Goal: Information Seeking & Learning: Learn about a topic

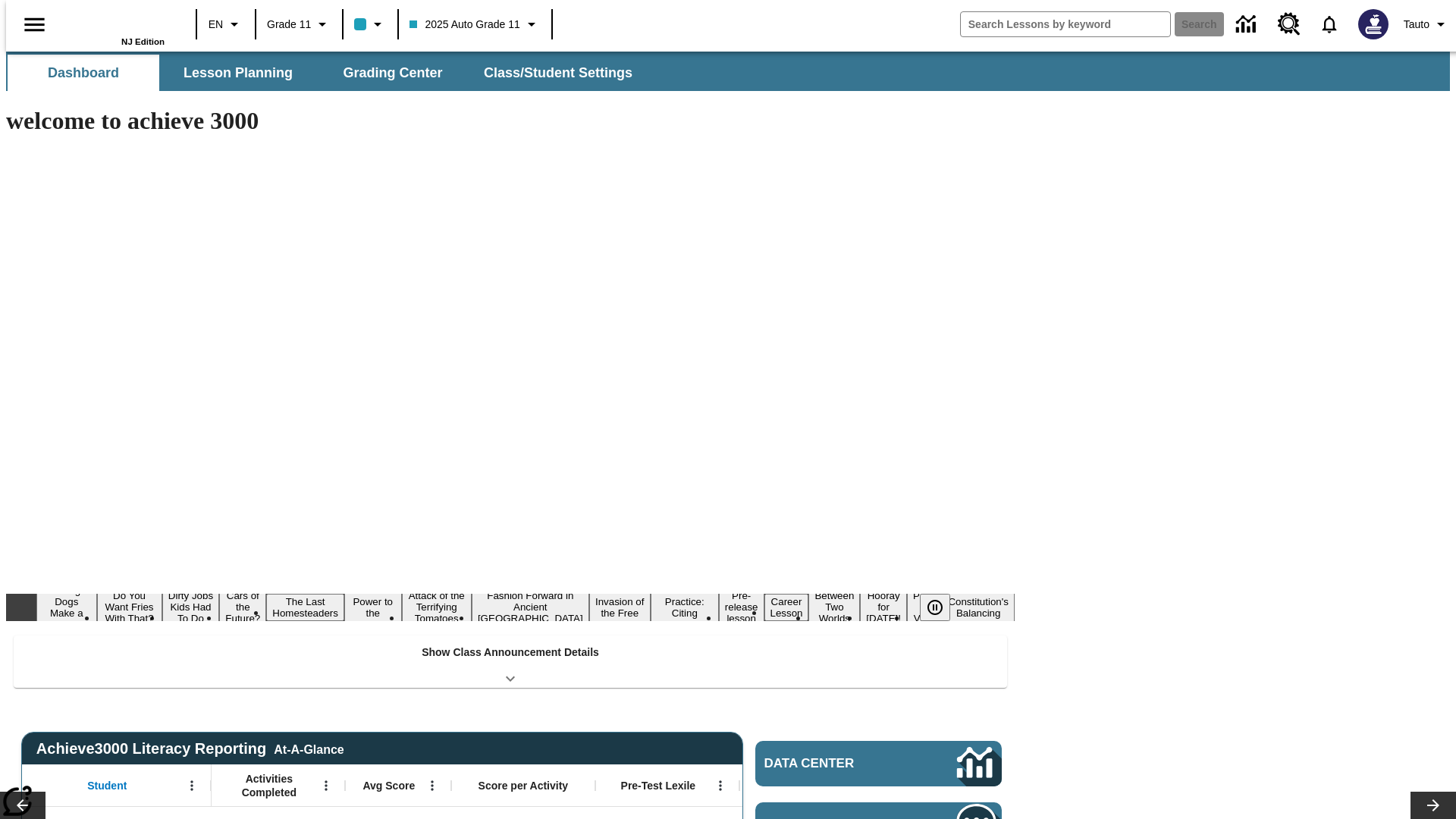
type input "-1"
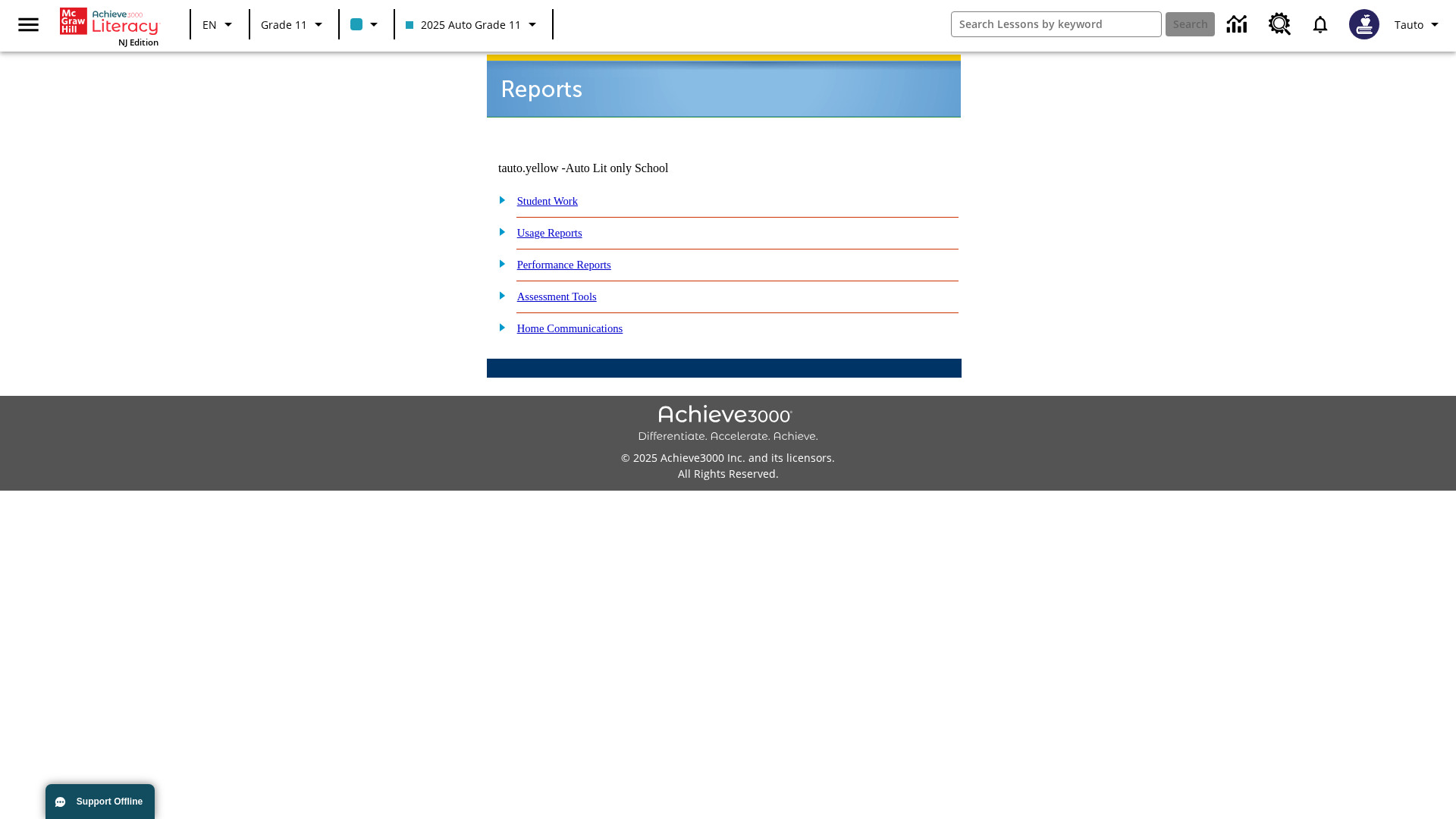
click at [561, 227] on link "Usage Reports" at bounding box center [550, 233] width 65 height 12
click at [0, 0] on link "Which of my students are using the program?" at bounding box center [0, 0] width 0 height 0
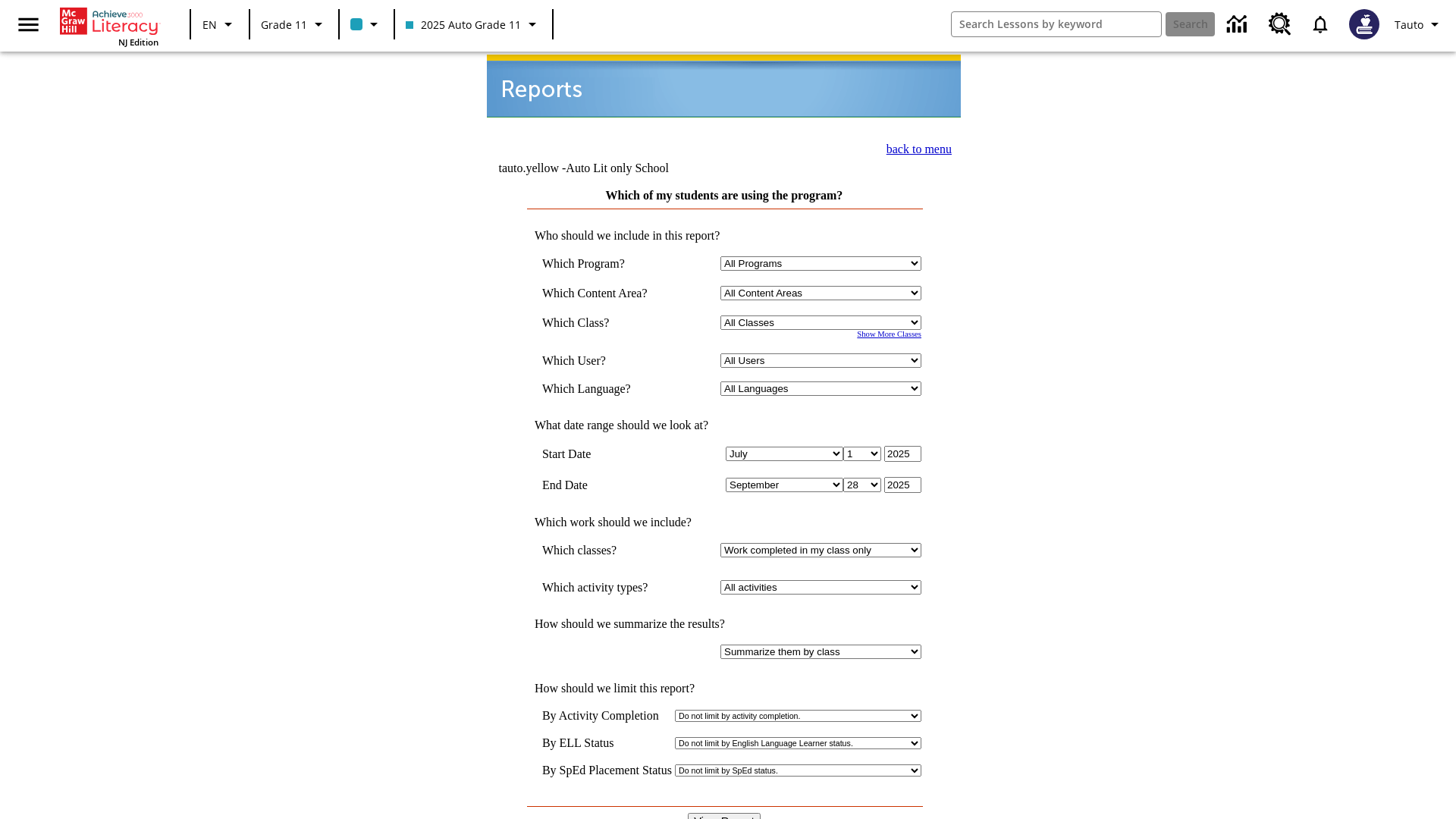
click at [823, 315] on select "Select a Class: All Classes 2025 Auto Grade 11 205 Auto Grade 11 Room 123 Empty…" at bounding box center [821, 322] width 201 height 14
select select "11133141"
click at [823, 353] on select "All Users Puma, Sautoen Puma, Sautoes Puma, Sautoss Twoclasses, Sautoen Twoscho…" at bounding box center [821, 360] width 201 height 14
select select "21437114"
click at [725, 813] on input "View Report" at bounding box center [725, 821] width 73 height 17
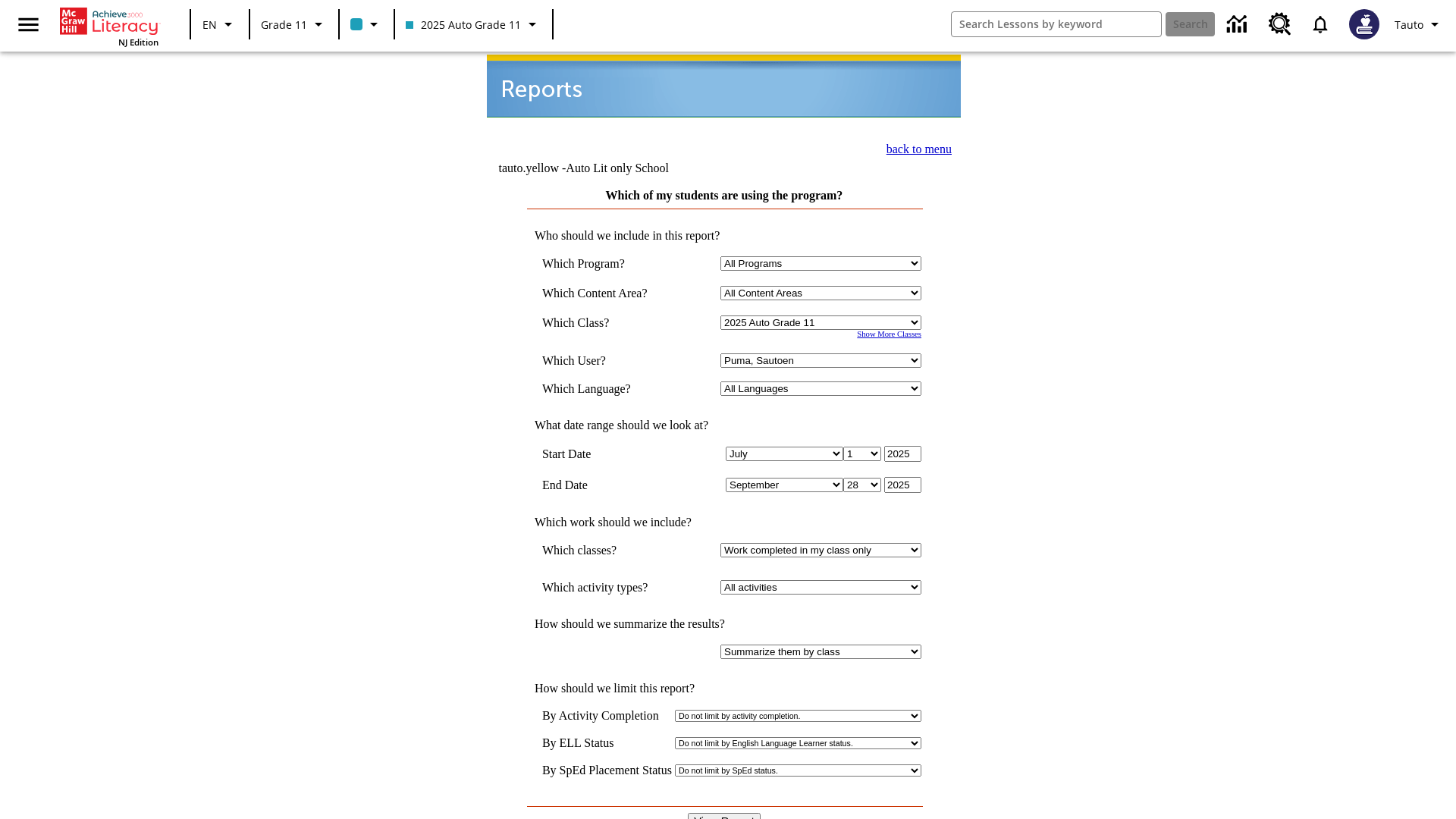
click at [914, 147] on link "back to menu" at bounding box center [919, 149] width 65 height 13
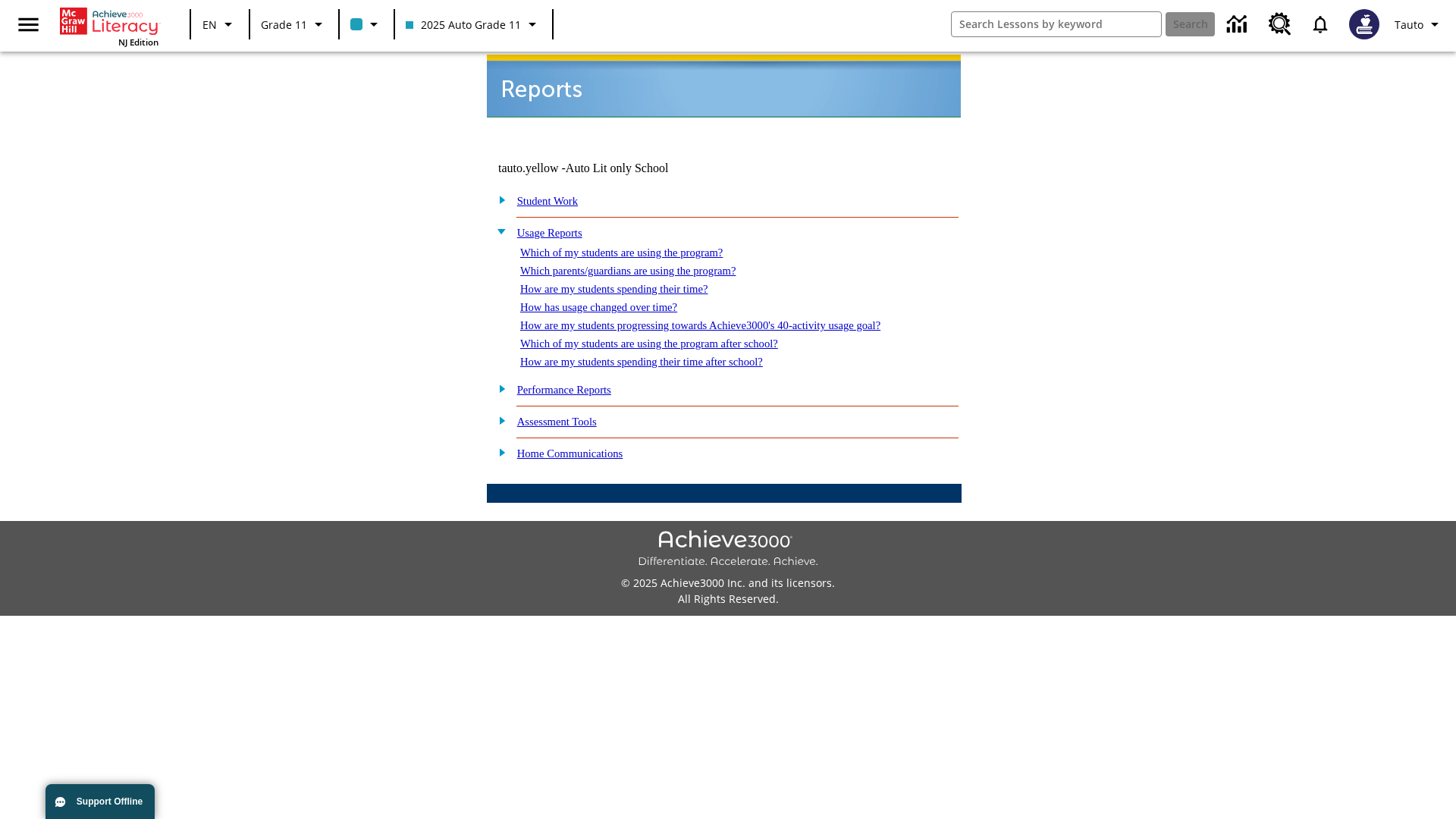
click at [645, 265] on link "Which parents/guardians are using the program?" at bounding box center [628, 271] width 216 height 12
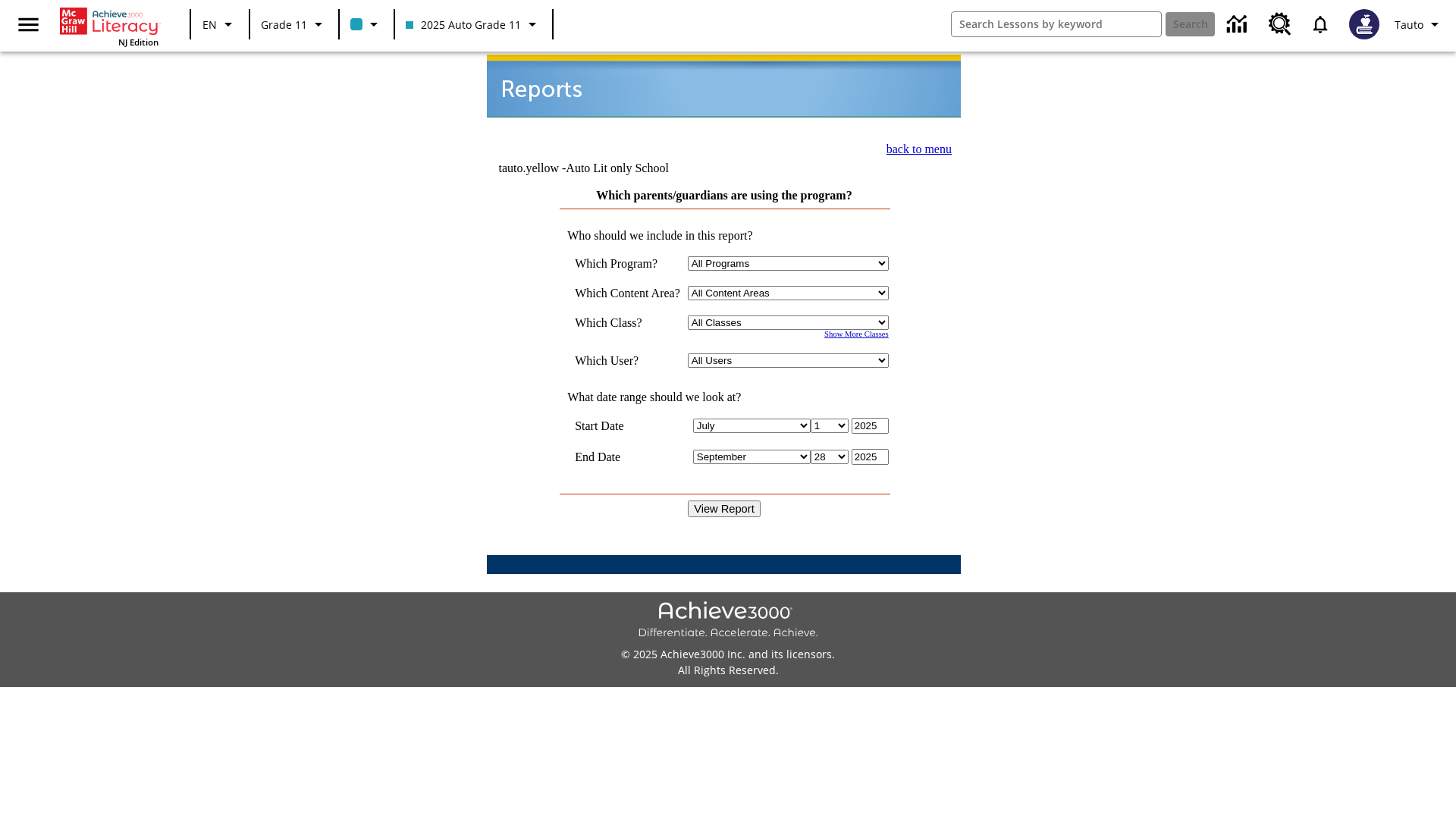
click at [792, 315] on select "Select a Class: All Classes 2025 Auto Grade 11 205 Auto Grade 11 Room 123 Empty…" at bounding box center [788, 322] width 201 height 14
select select "11133141"
click at [792, 353] on select "All Users Puma, Sautoen Puma, Sautoes Puma, Sautoss Twoclasses, Sautoen Twoclas…" at bounding box center [788, 360] width 201 height 14
select select "21437114"
click at [725, 501] on input "View Report" at bounding box center [725, 509] width 73 height 17
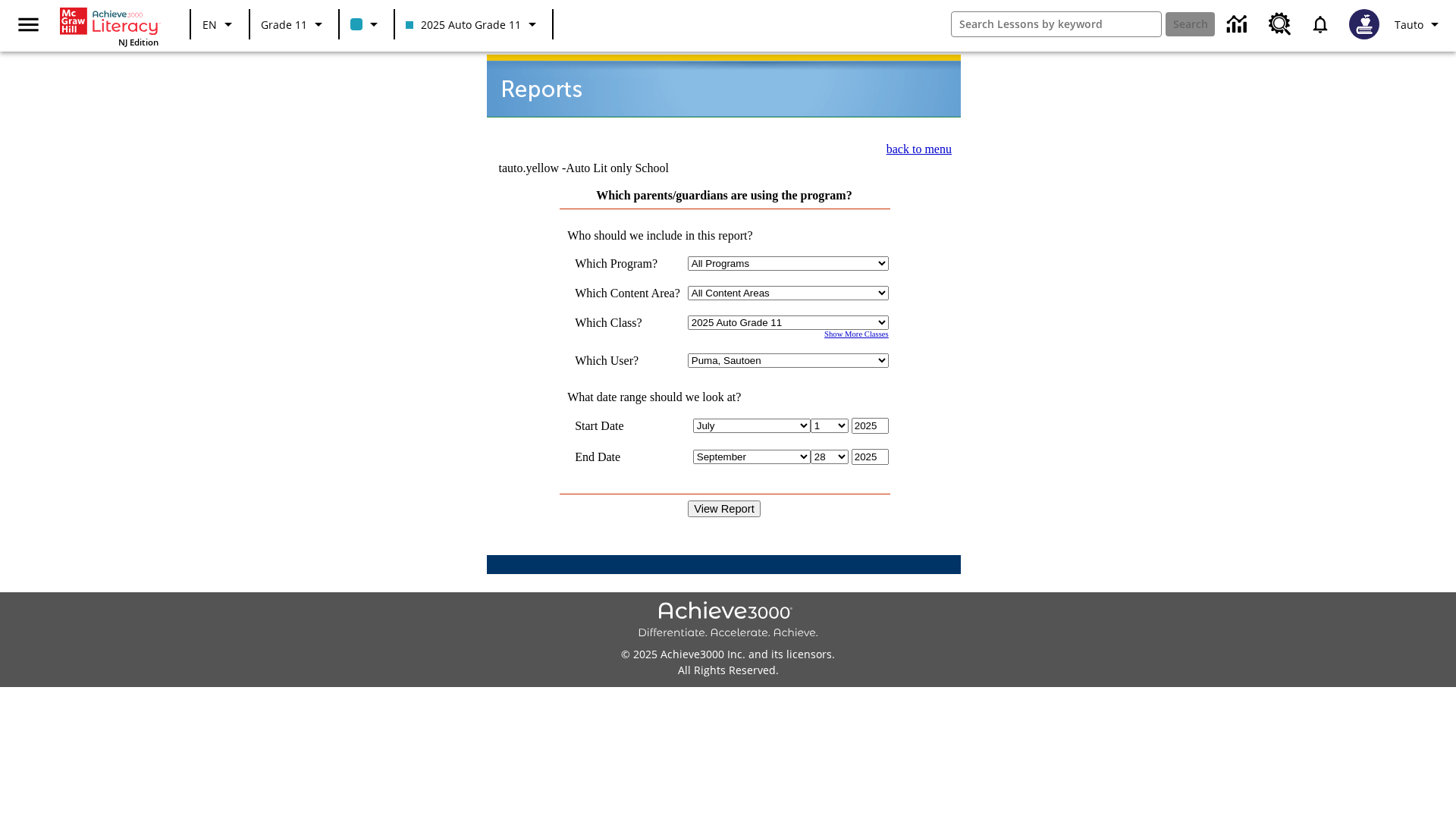
click at [914, 147] on link "back to menu" at bounding box center [919, 149] width 65 height 13
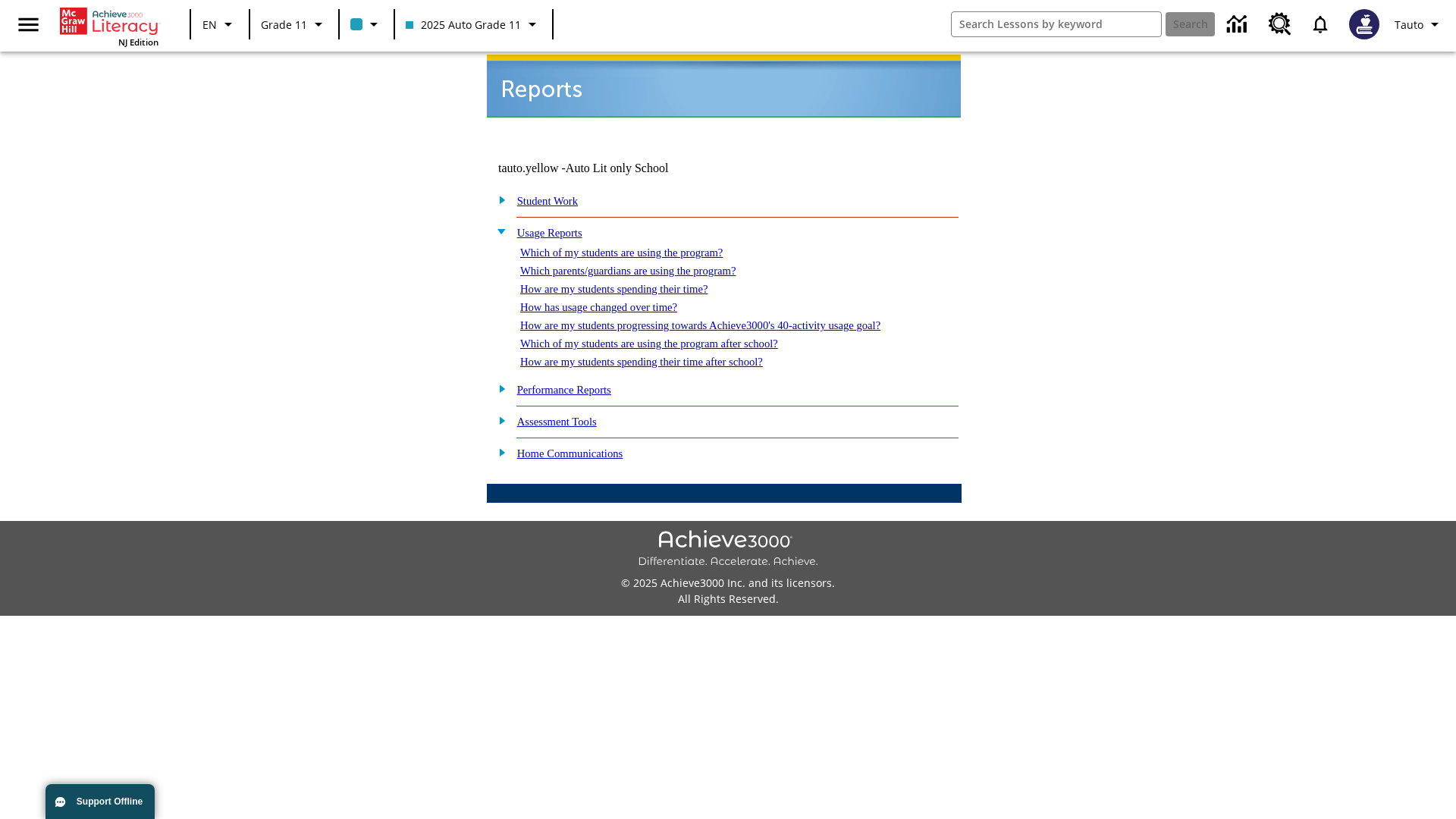
click at [629, 283] on link "How are my students spending their time?" at bounding box center [614, 289] width 188 height 12
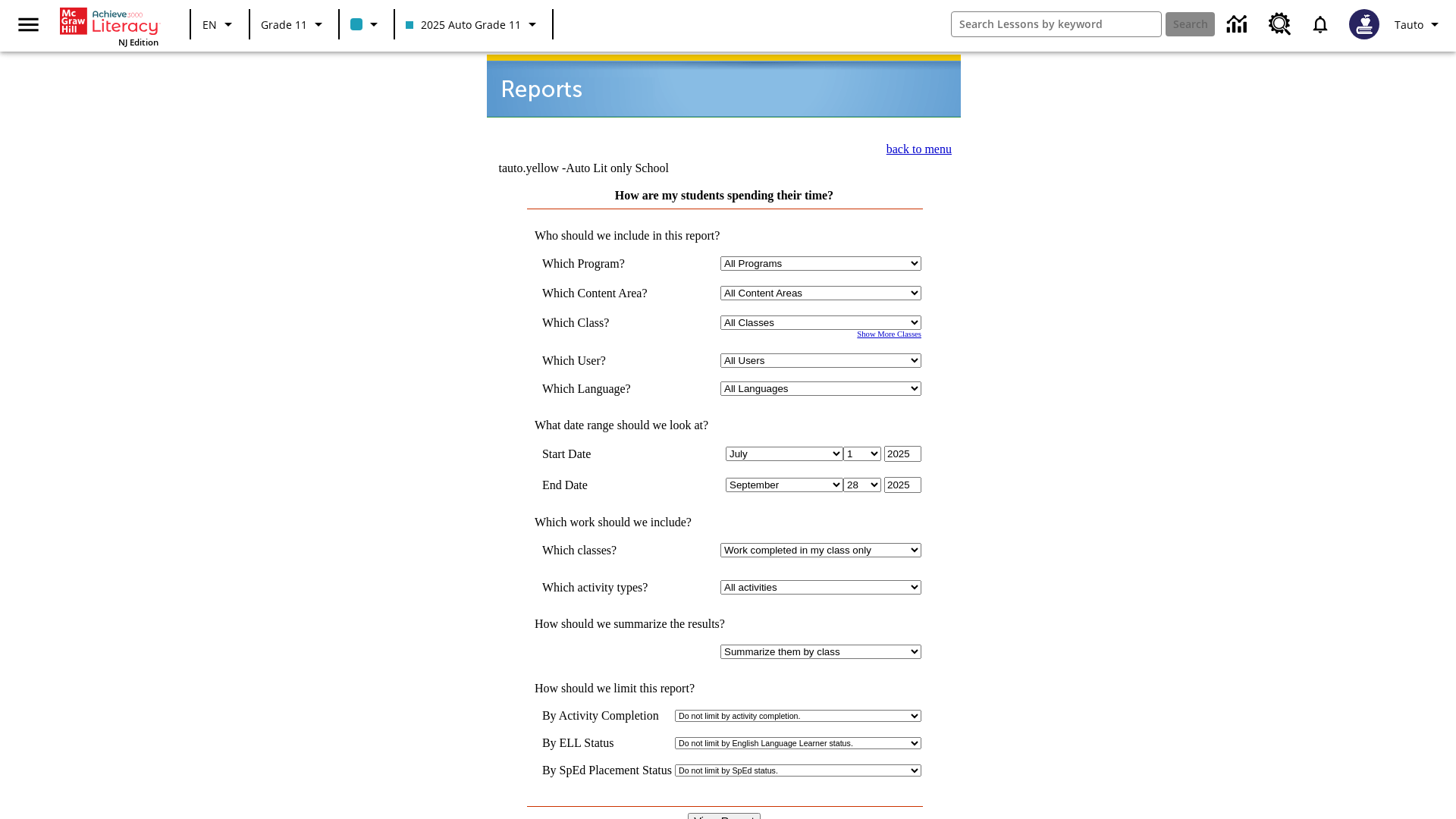
select select "11133141"
click at [823, 353] on select "All Users Puma, Sautoen Puma, Sautoes Puma, Sautoss Twoclasses, Sautoen Twoscho…" at bounding box center [821, 360] width 201 height 14
select select "21437114"
click at [725, 813] on input "View Report" at bounding box center [725, 821] width 73 height 17
click at [914, 147] on link "back to menu" at bounding box center [919, 149] width 65 height 13
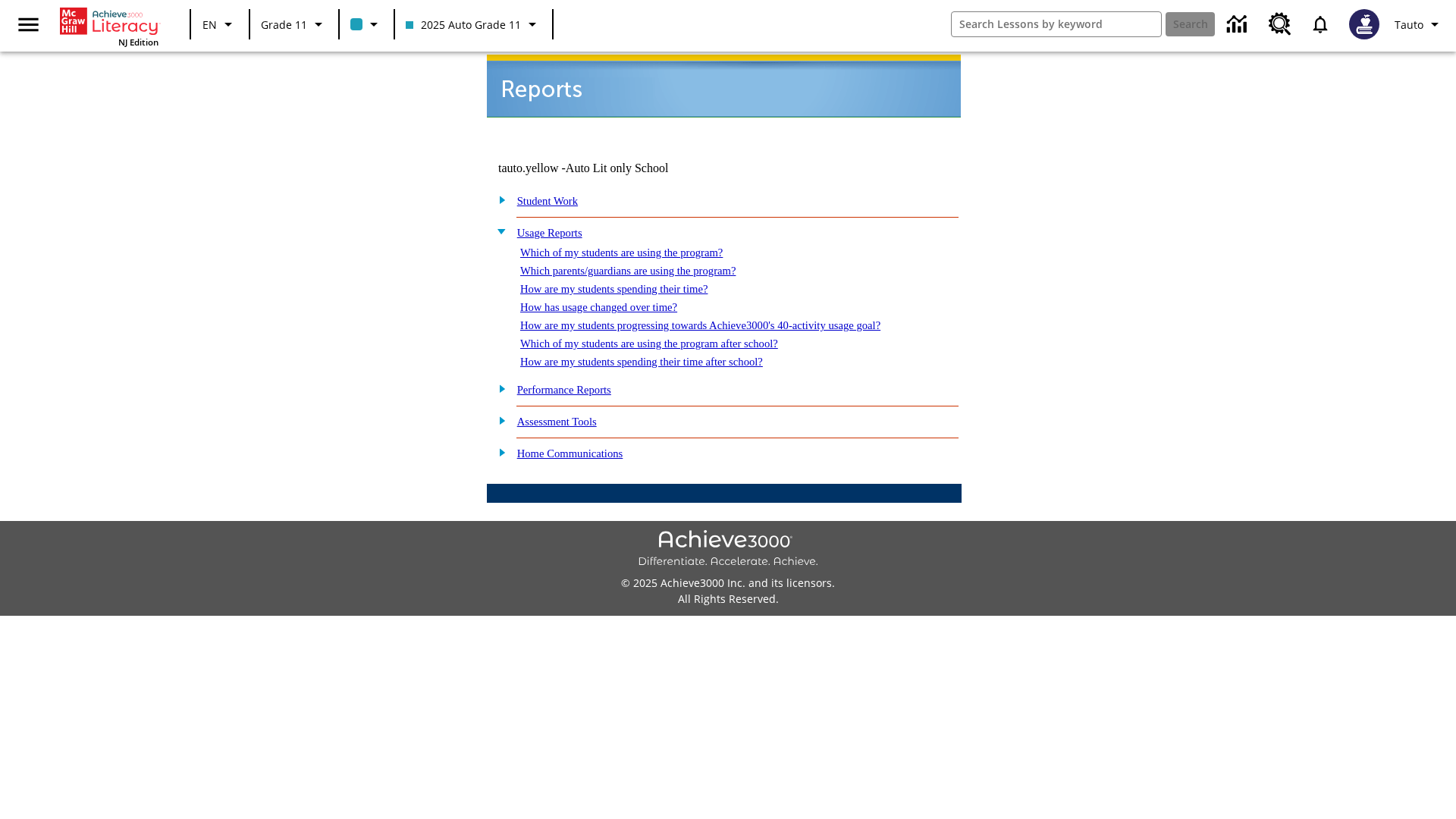
click at [611, 301] on link "How has usage changed over time?" at bounding box center [599, 307] width 157 height 12
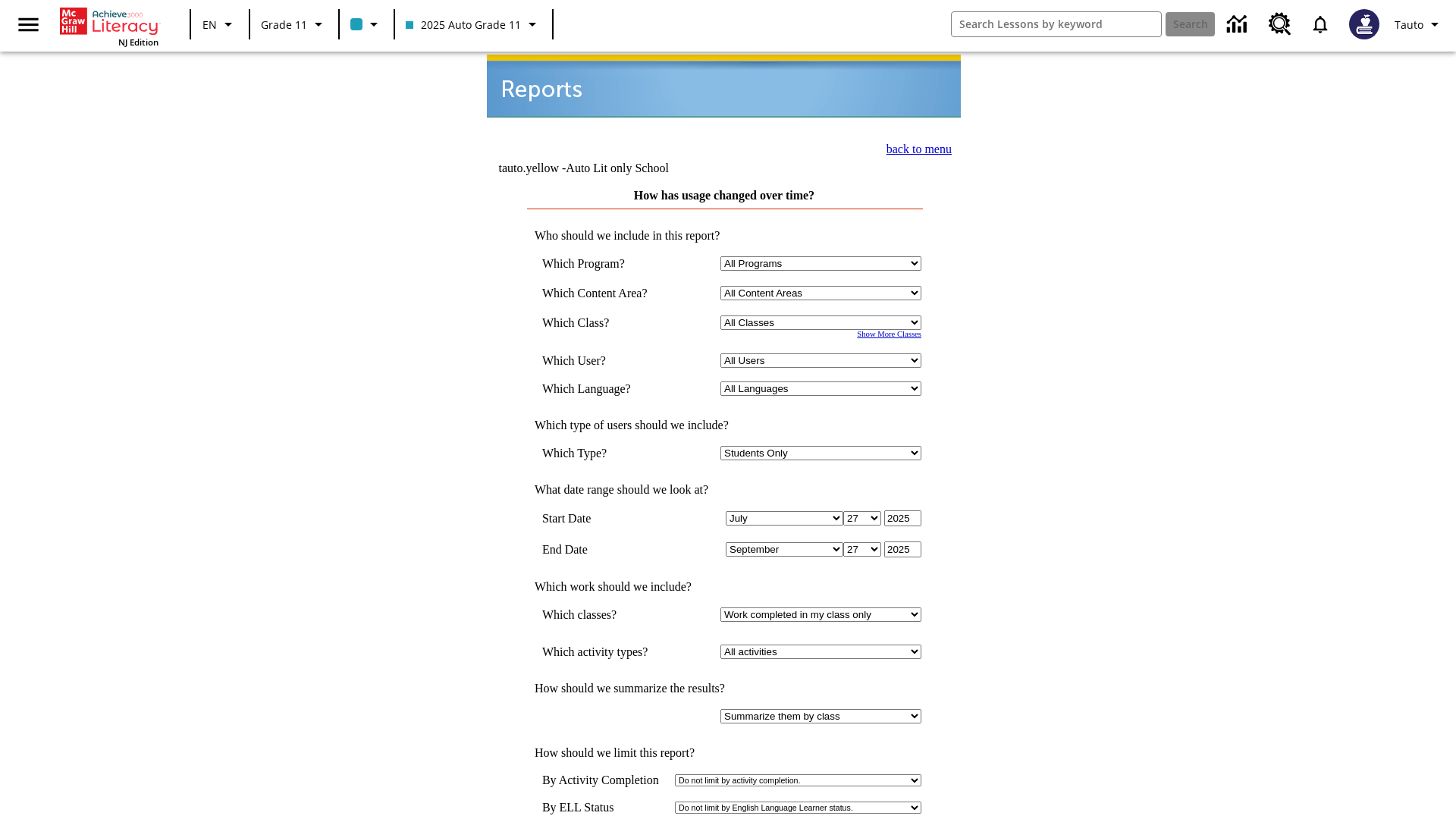
click at [823, 315] on select "Select a Class: All Classes 2025 Auto Grade 11 205 Auto Grade 11 Room 123 Empty…" at bounding box center [821, 322] width 201 height 14
select select "11133141"
click at [823, 353] on select "All Users Puma, Sautoen Puma, Sautoes Puma, Sautoss Twoclasses, Sautoen Twoscho…" at bounding box center [821, 360] width 201 height 14
select select "21437114"
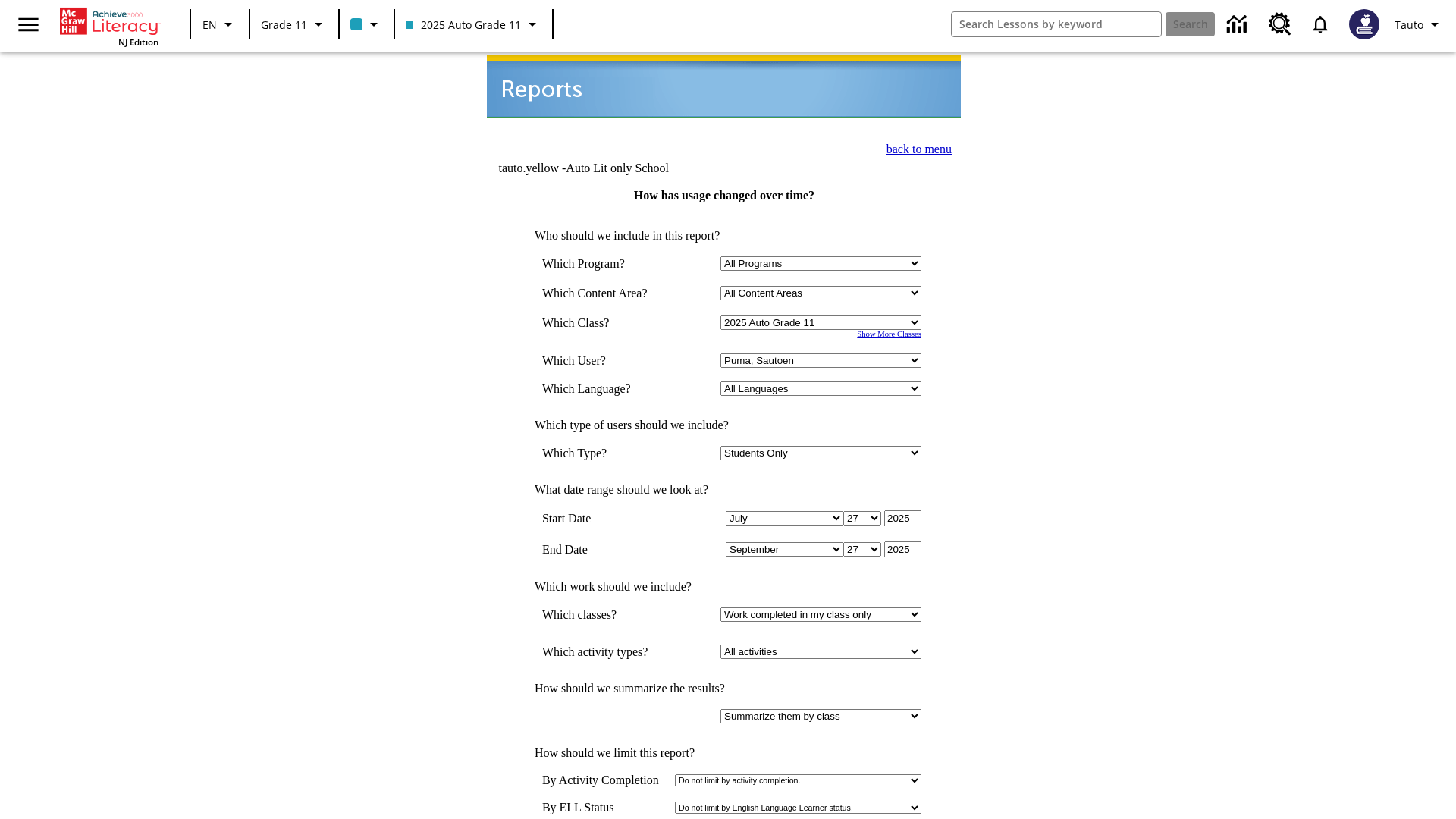
click at [914, 147] on link "back to menu" at bounding box center [919, 149] width 65 height 13
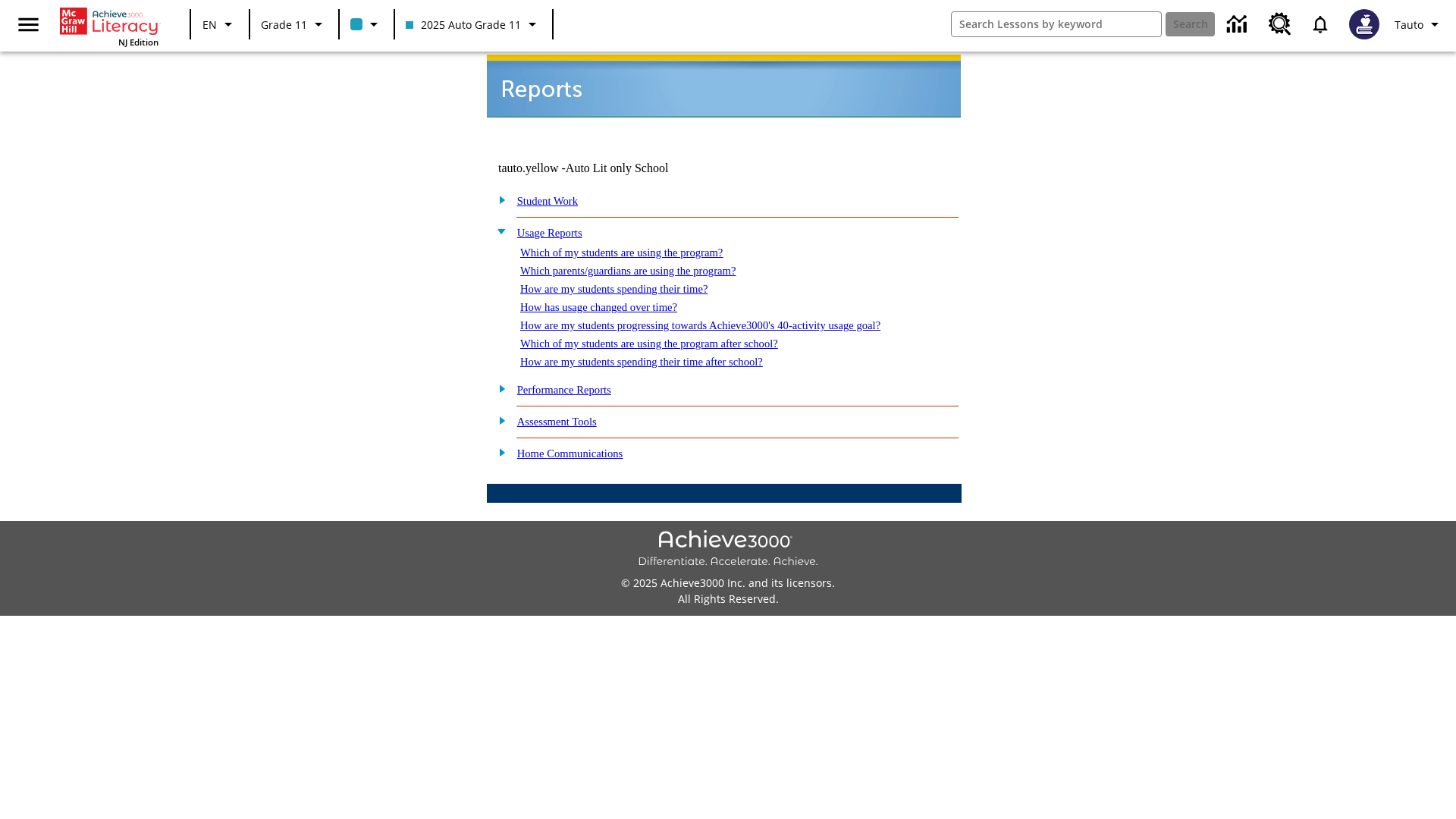
click at [727, 319] on link "How are my students progressing towards Achieve3000's 40-activity usage goal?" at bounding box center [700, 325] width 360 height 12
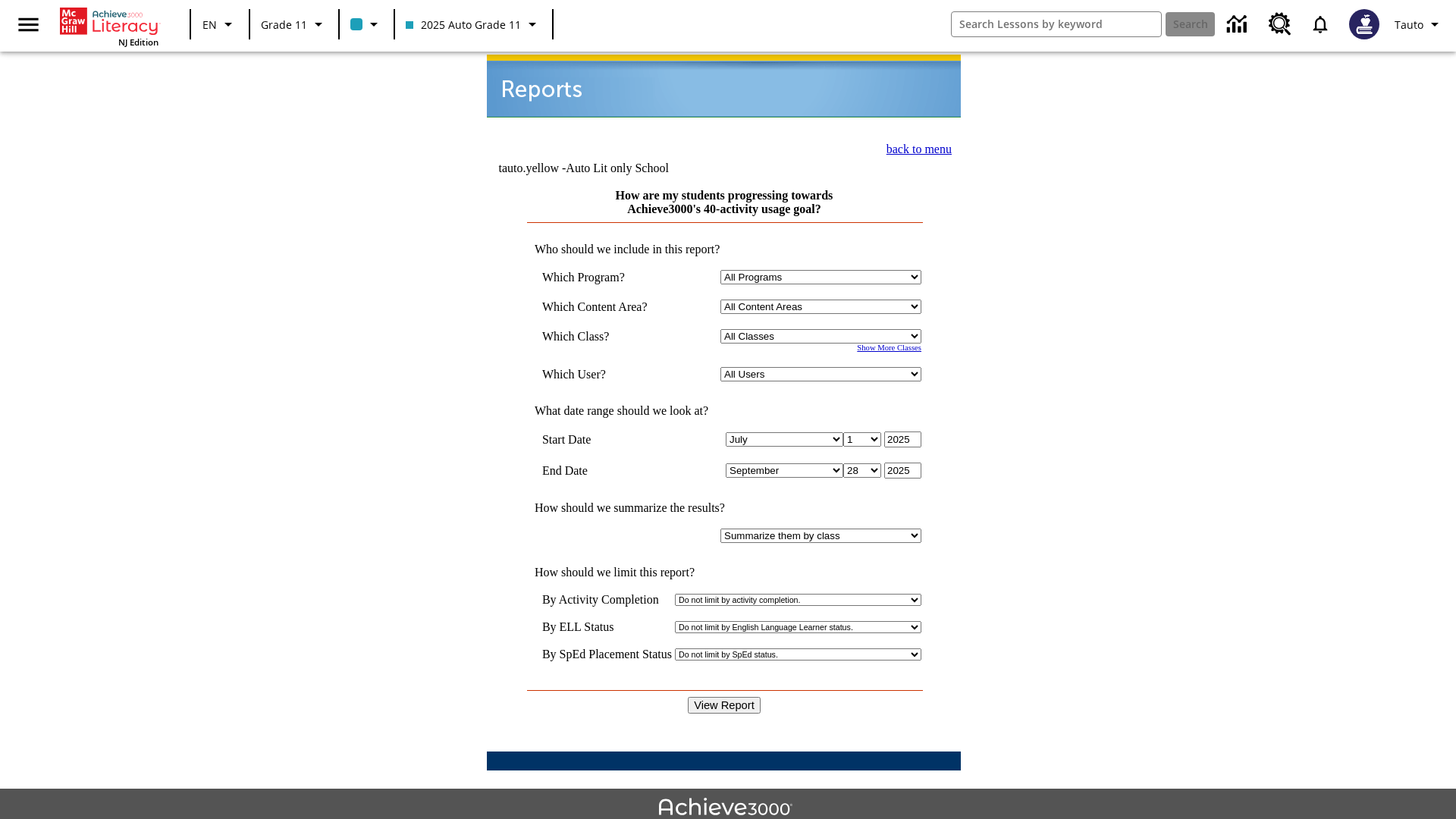
select select "11133141"
click at [823, 367] on select "All Users Puma, Sautoen Puma, Sautoes Puma, Sautoss Twoclasses, Sautoen Twoscho…" at bounding box center [821, 374] width 201 height 14
select select "21437114"
click at [725, 697] on input "View Report" at bounding box center [725, 706] width 73 height 17
click at [914, 147] on link "back to menu" at bounding box center [919, 149] width 65 height 13
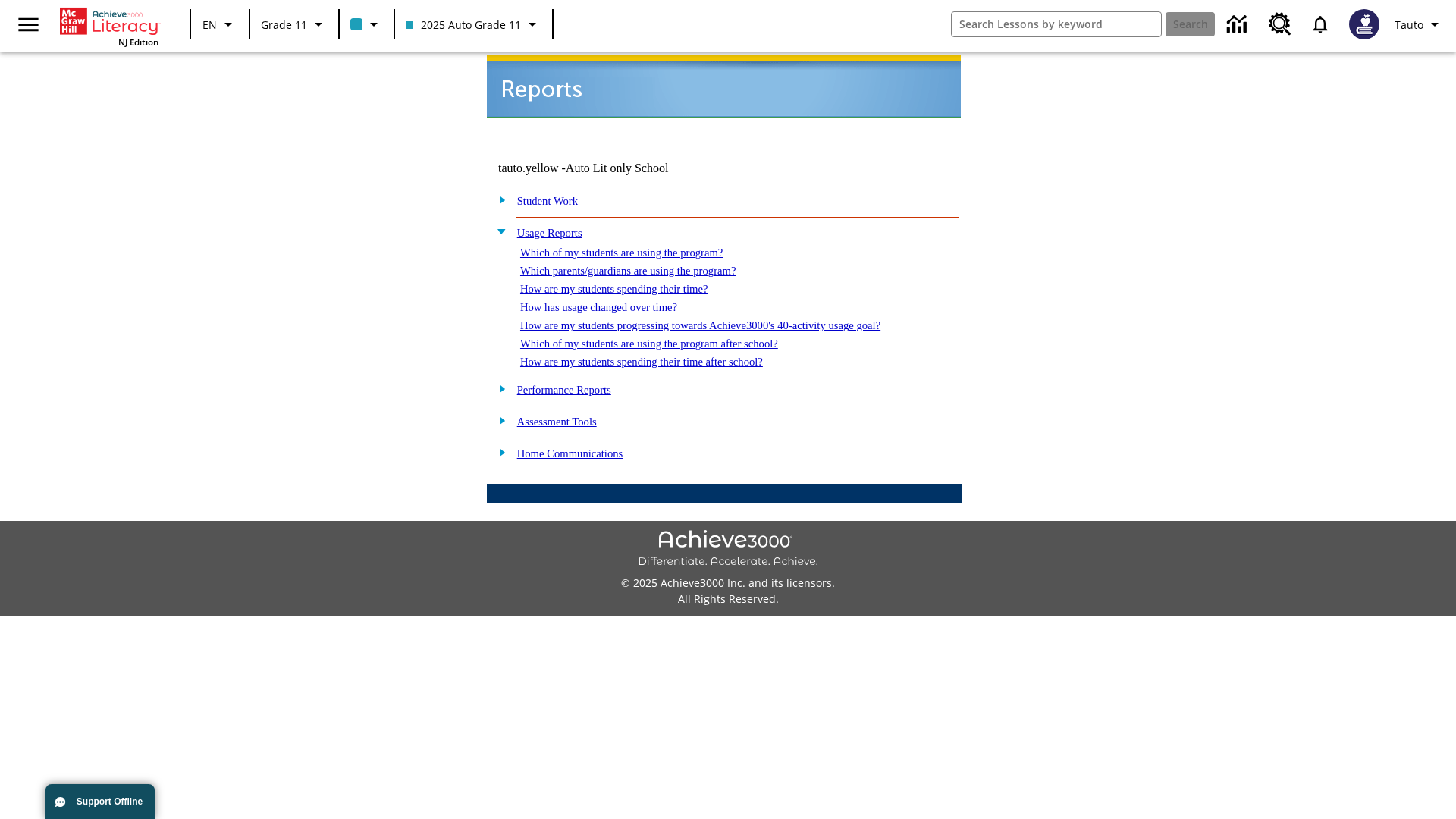
click at [668, 337] on link "Which of my students are using the program after school?" at bounding box center [649, 343] width 258 height 12
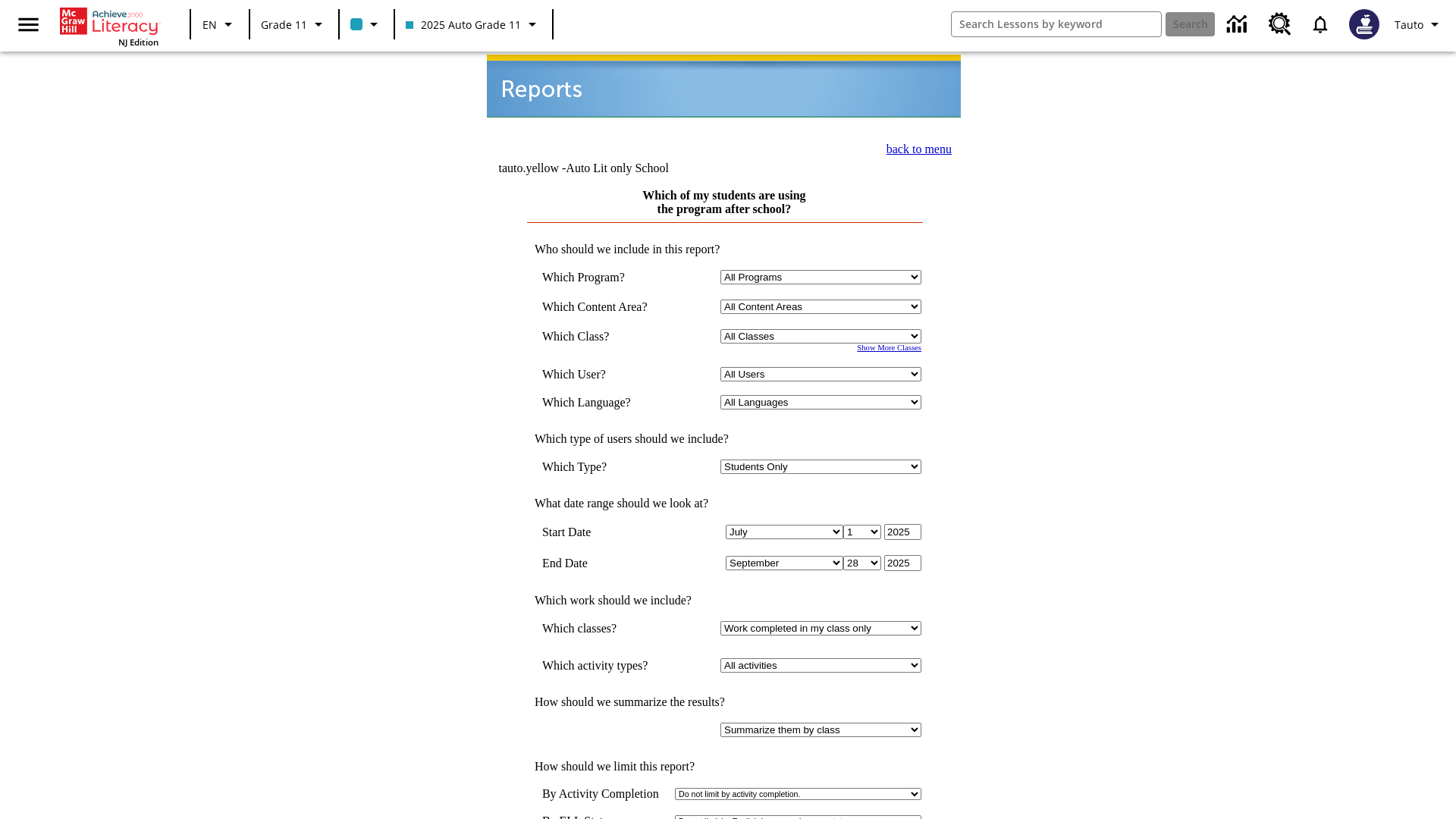
click at [823, 329] on select "Select a Class: All Classes 2025 Auto Grade 11 205 Auto Grade 11 Room 123 Empty…" at bounding box center [821, 336] width 201 height 14
select select "11133141"
select select "21437114"
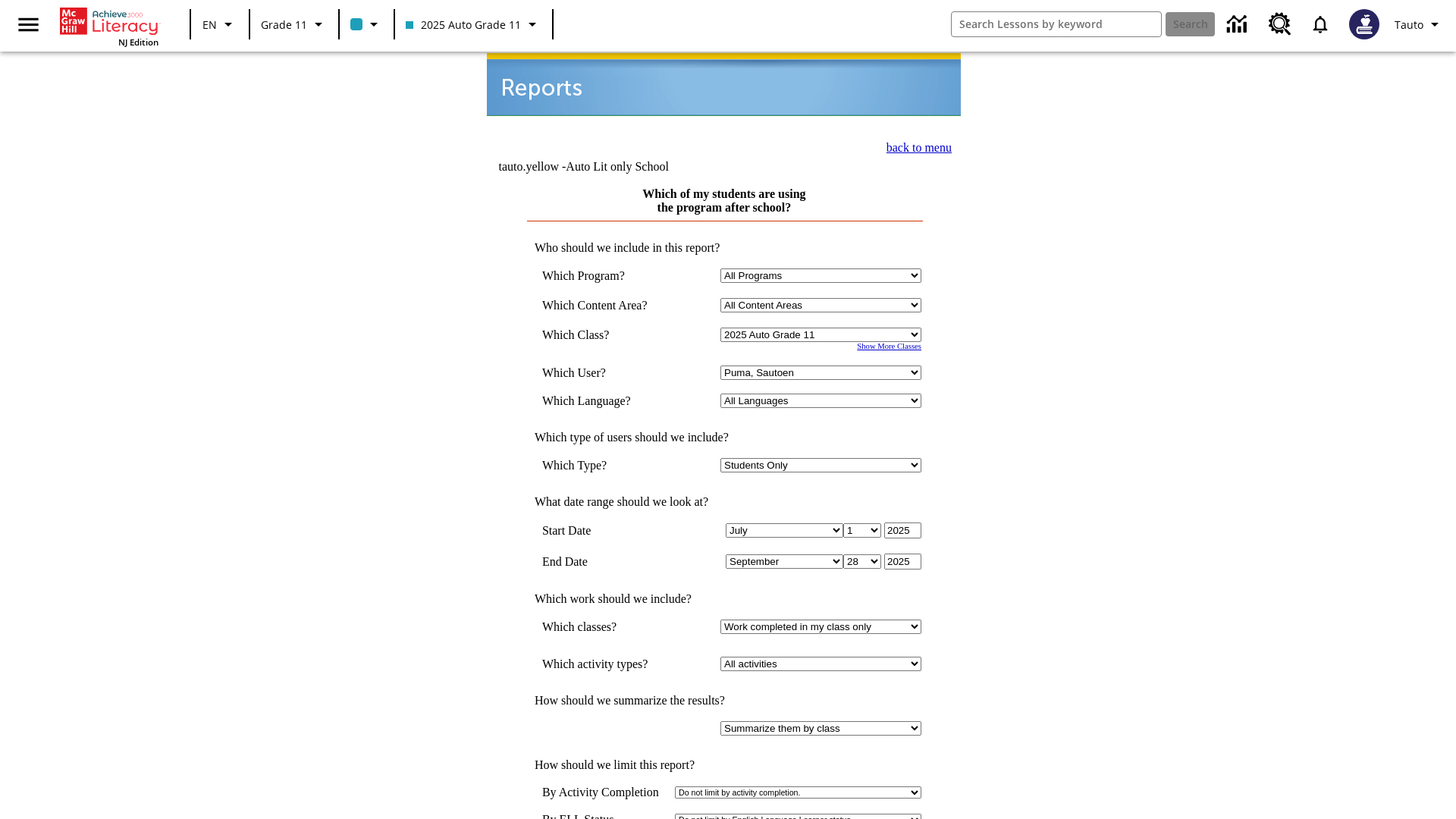
click at [914, 146] on link "back to menu" at bounding box center [919, 147] width 65 height 13
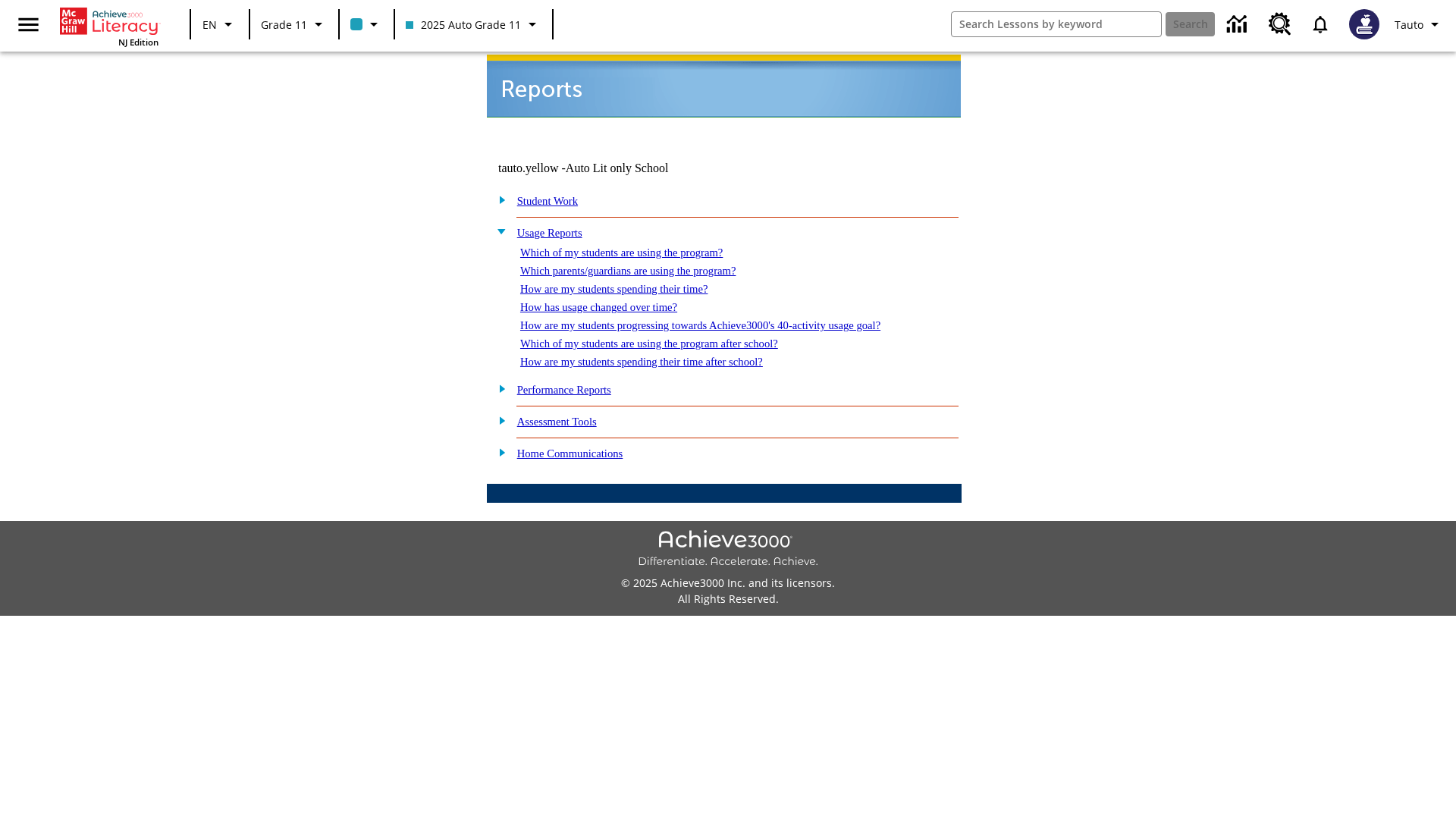
click at [660, 356] on link "How are my students spending their time after school?" at bounding box center [642, 362] width 243 height 12
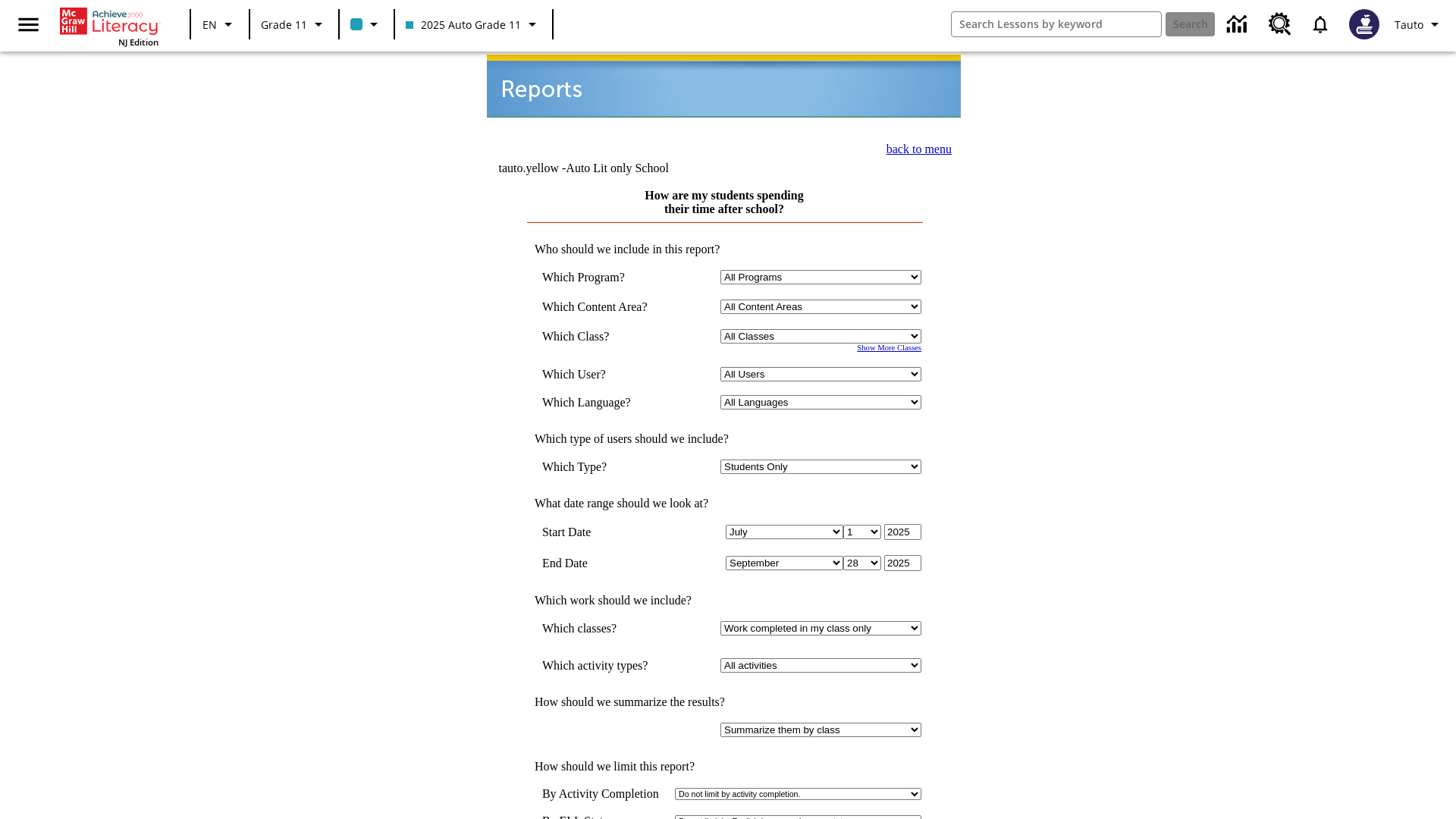
select select "11133141"
click at [823, 367] on select "All Users Puma, Sautoen Puma, Sautoes Puma, Sautoss Twoclasses, Sautoen Twoscho…" at bounding box center [821, 374] width 201 height 14
select select "21437114"
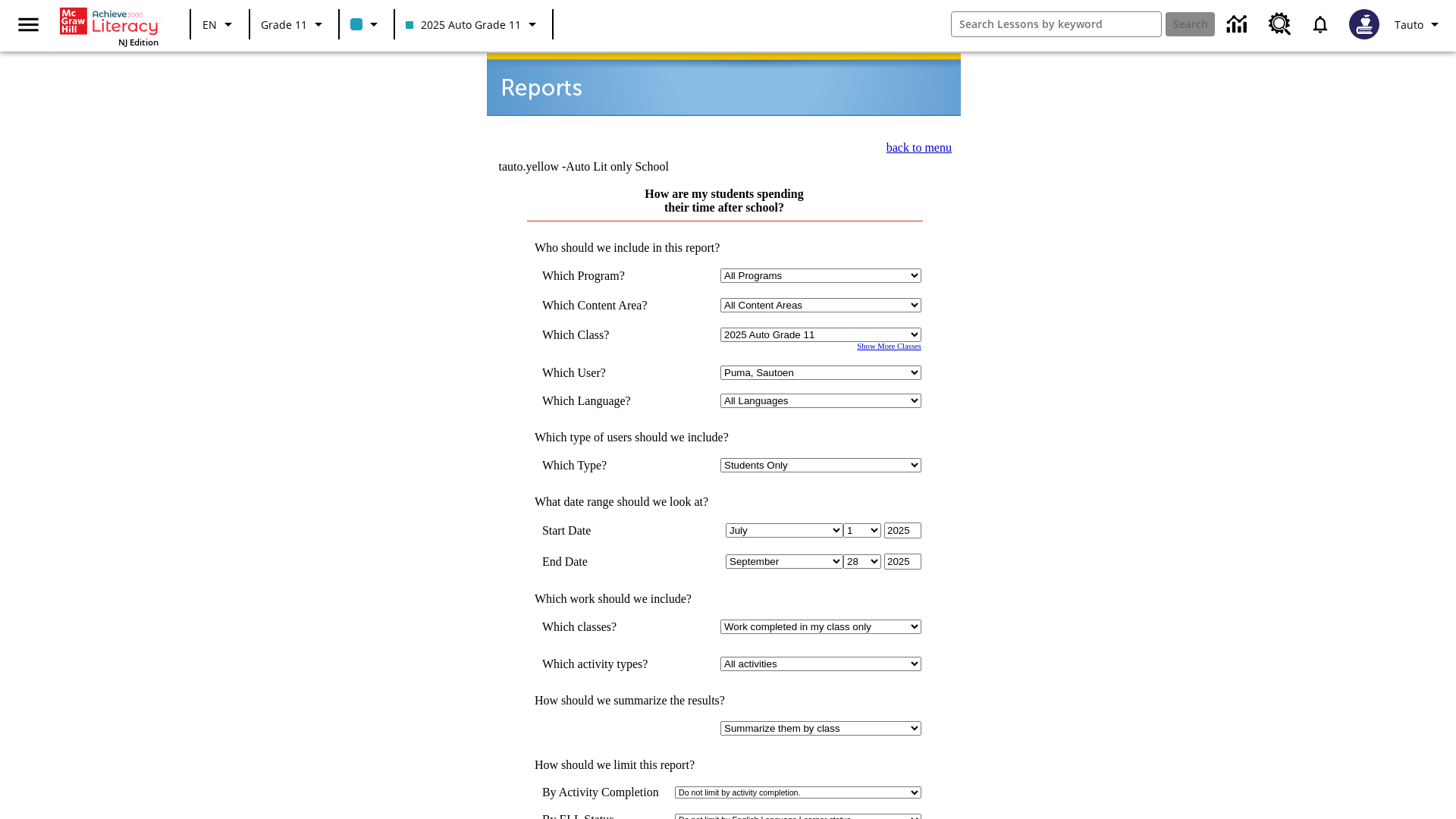
click at [914, 146] on link "back to menu" at bounding box center [919, 147] width 65 height 13
